Goal: Information Seeking & Learning: Learn about a topic

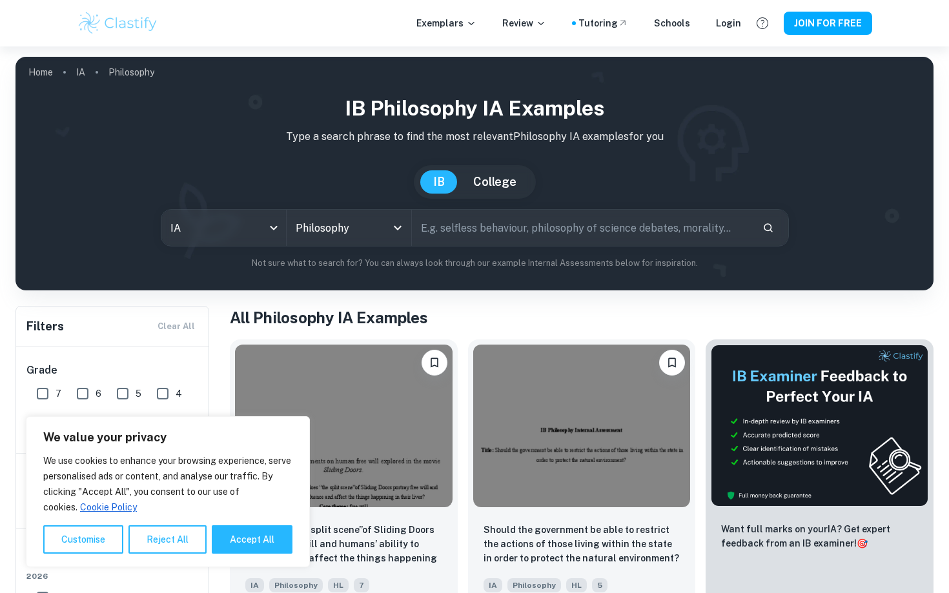
scroll to position [186, 0]
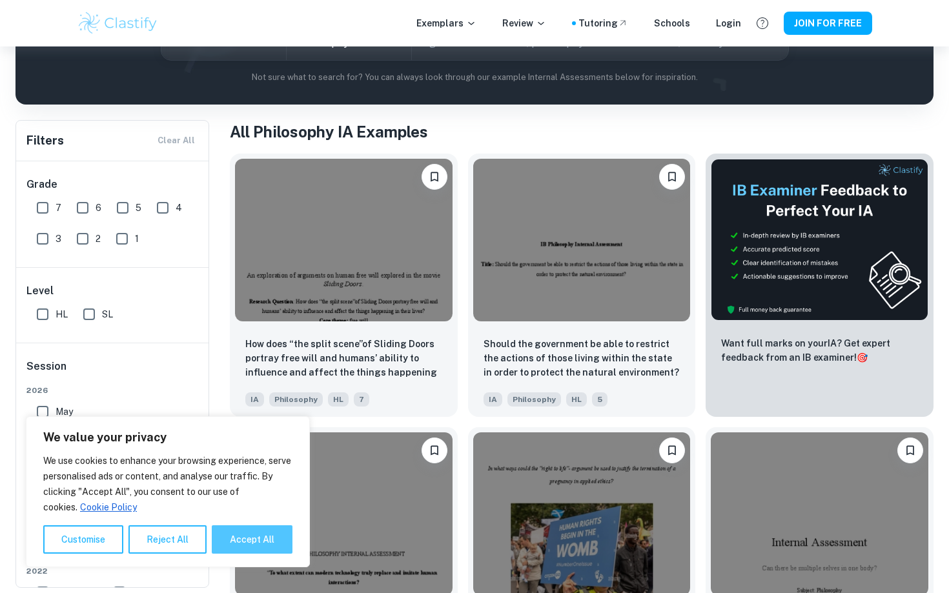
click at [240, 541] on button "Accept All" at bounding box center [252, 540] width 81 height 28
checkbox input "true"
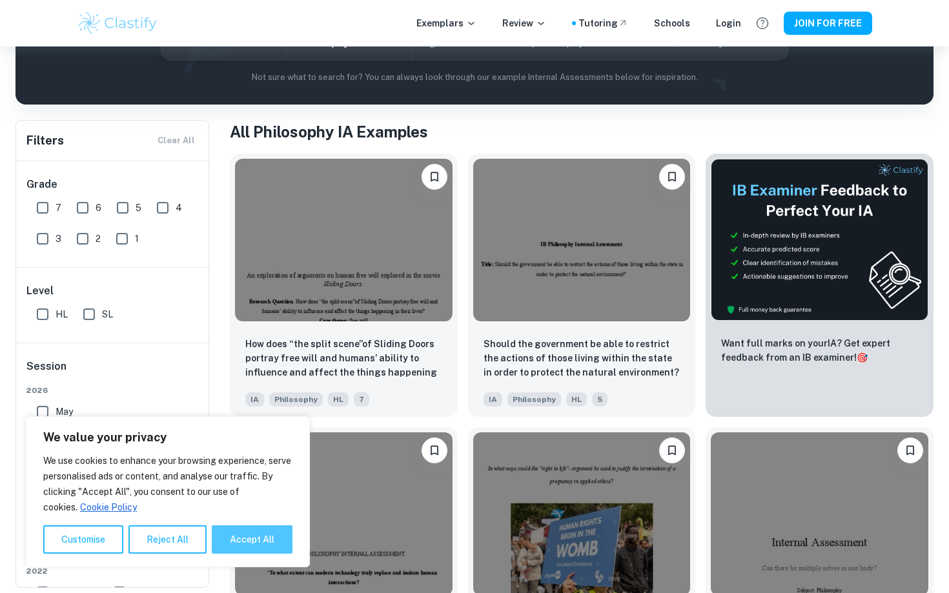
checkbox input "true"
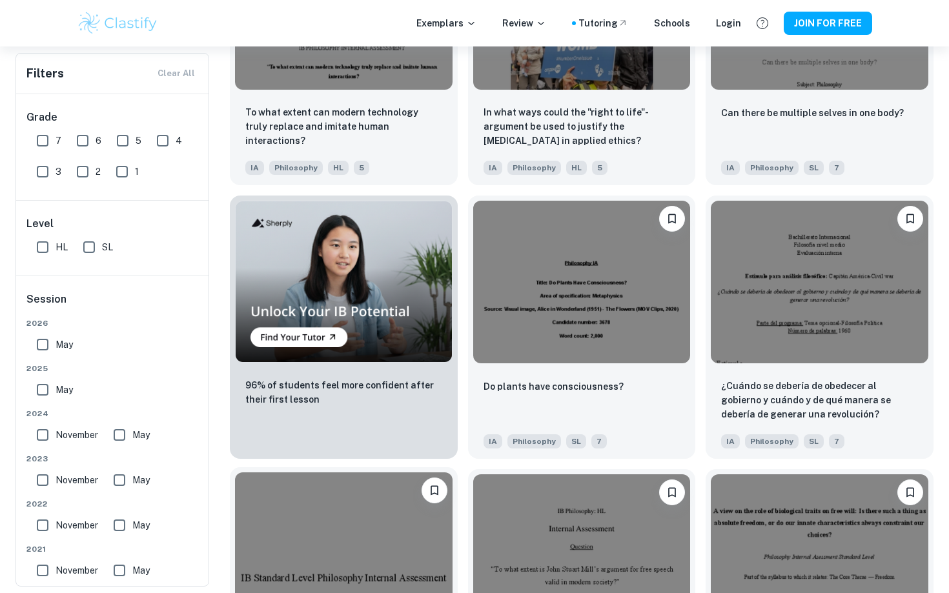
scroll to position [558, 0]
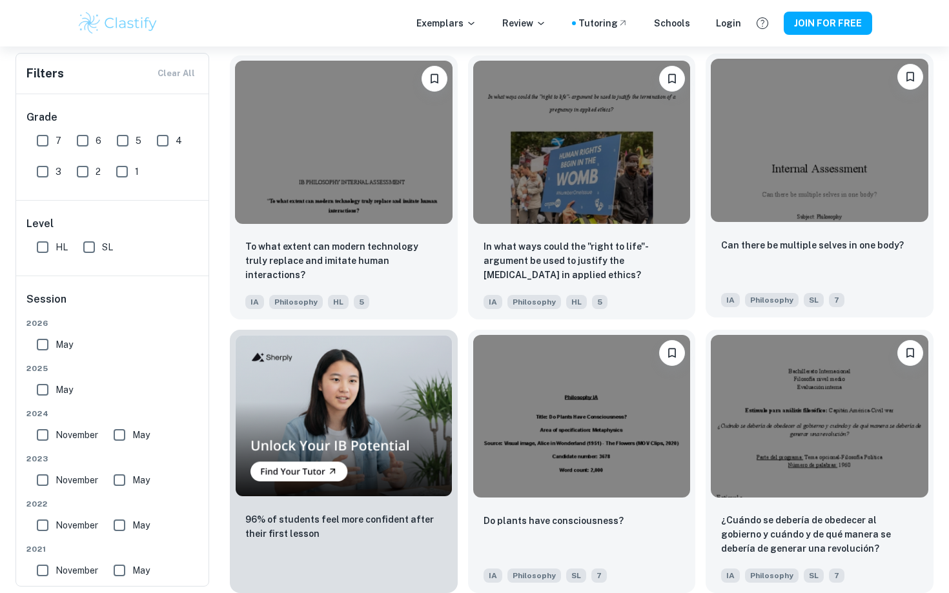
click at [783, 265] on div "Can there be multiple selves in one body?" at bounding box center [819, 260] width 197 height 44
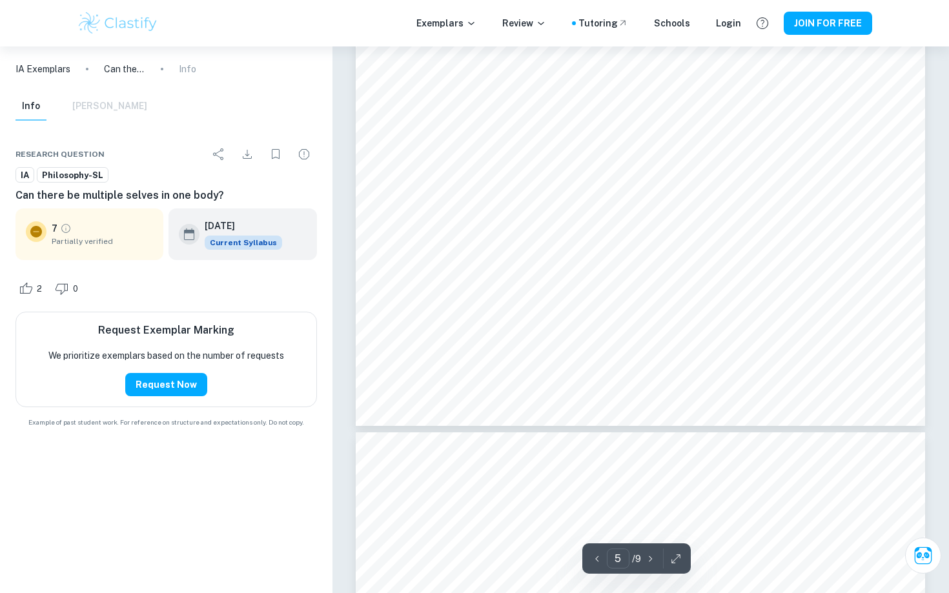
scroll to position [3944, 0]
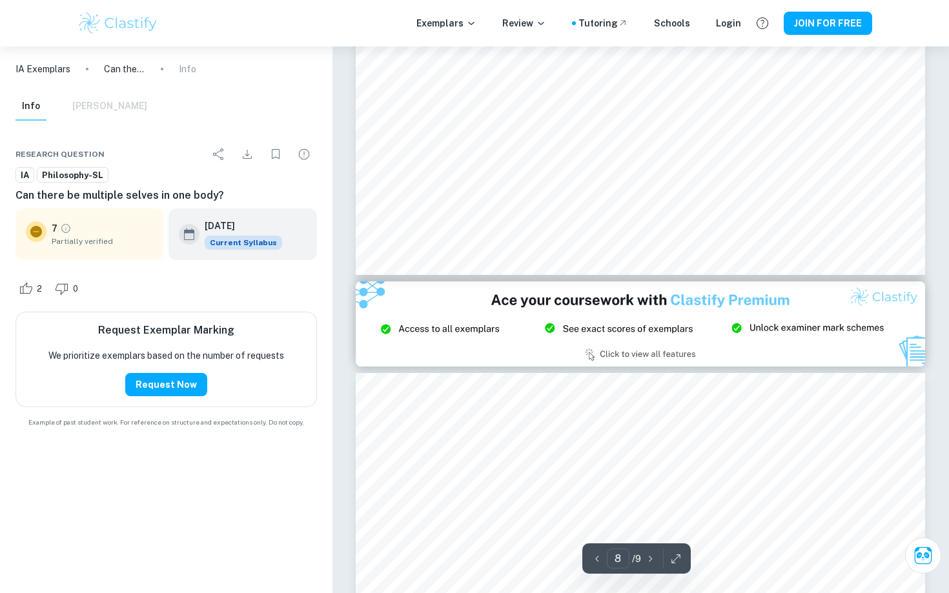
type input "9"
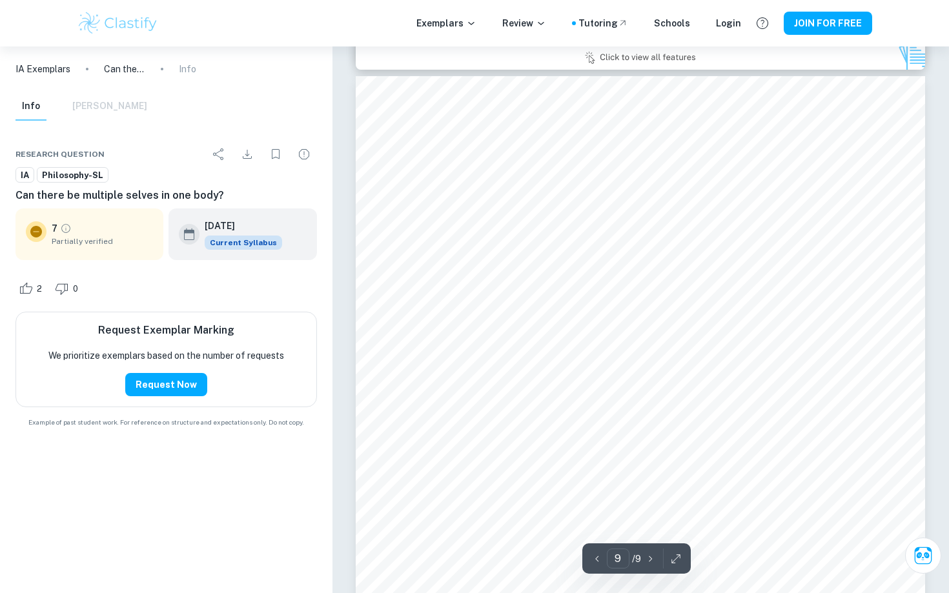
scroll to position [7048, 0]
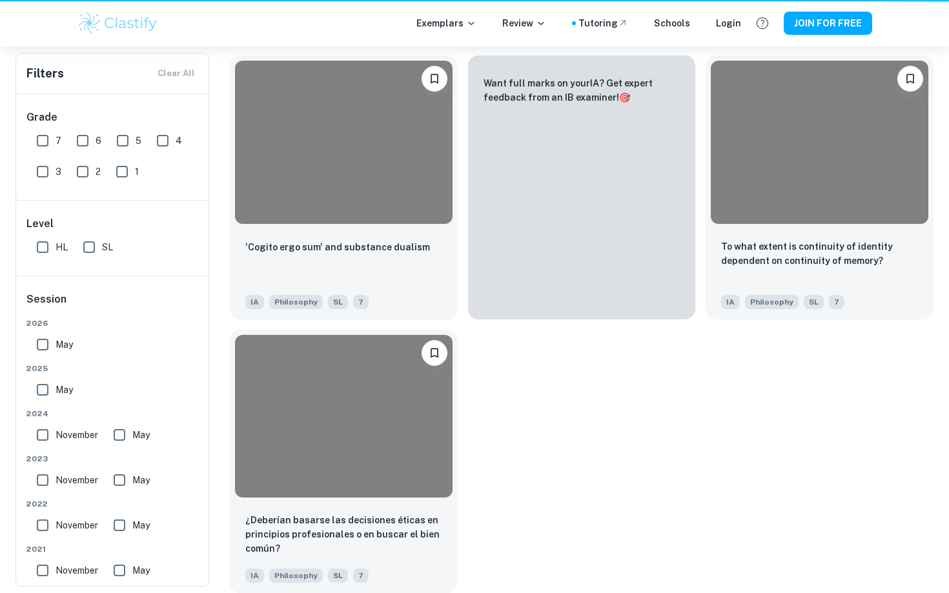
scroll to position [558, 0]
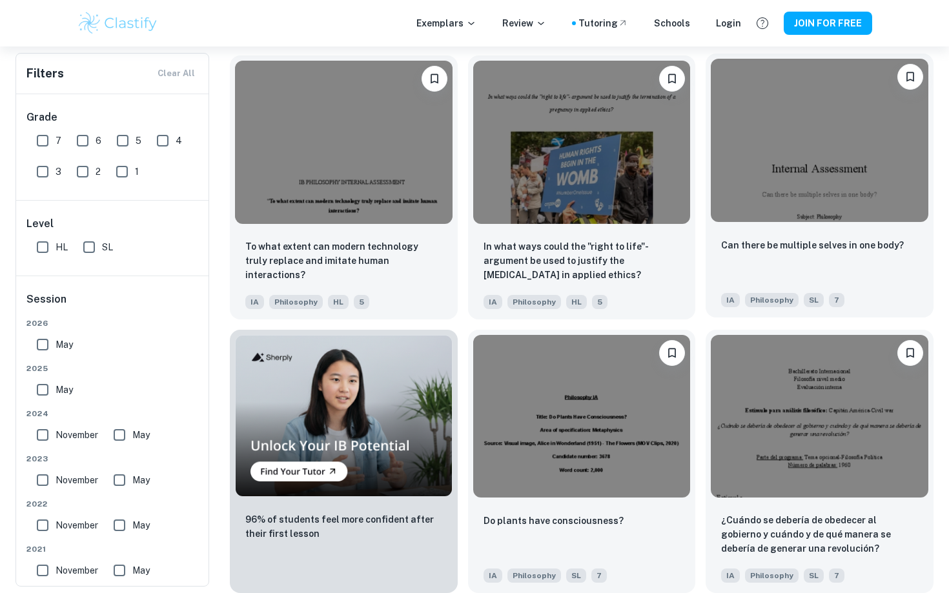
click at [762, 261] on div "Can there be multiple selves in one body?" at bounding box center [819, 260] width 197 height 44
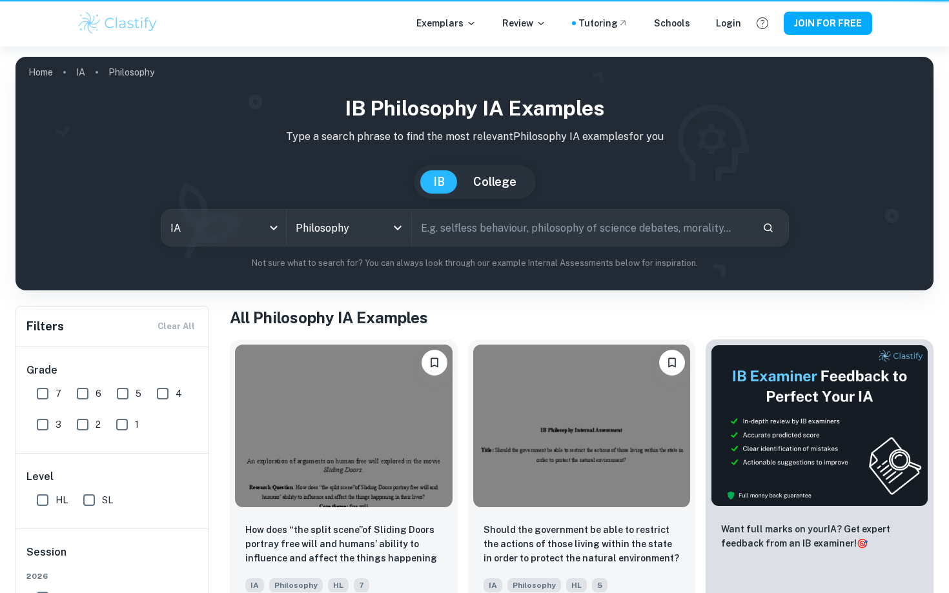
scroll to position [558, 0]
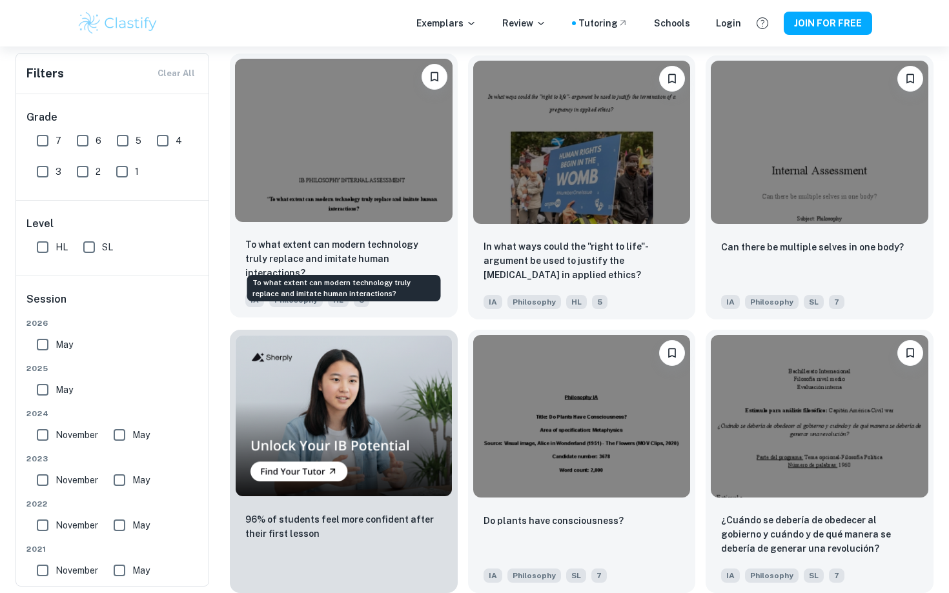
click at [391, 253] on p "To what extent can modern technology truly replace and imitate human interactio…" at bounding box center [343, 259] width 197 height 43
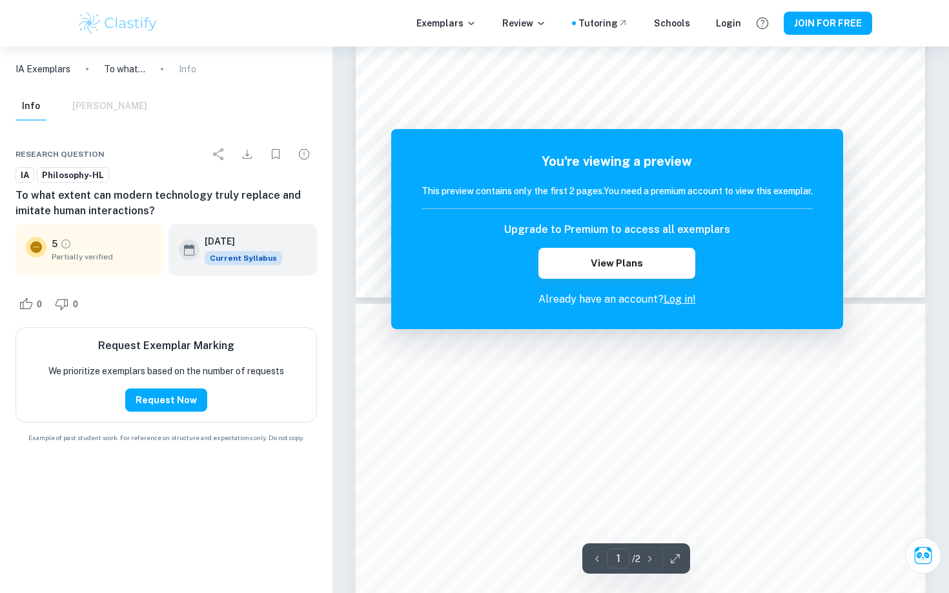
scroll to position [603, 0]
